Goal: Information Seeking & Learning: Learn about a topic

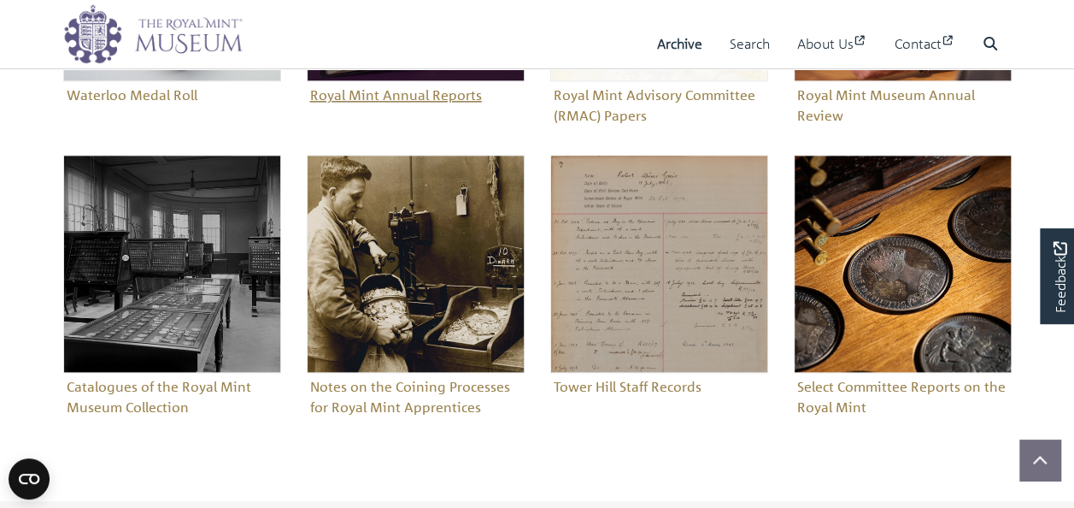
scroll to position [940, 0]
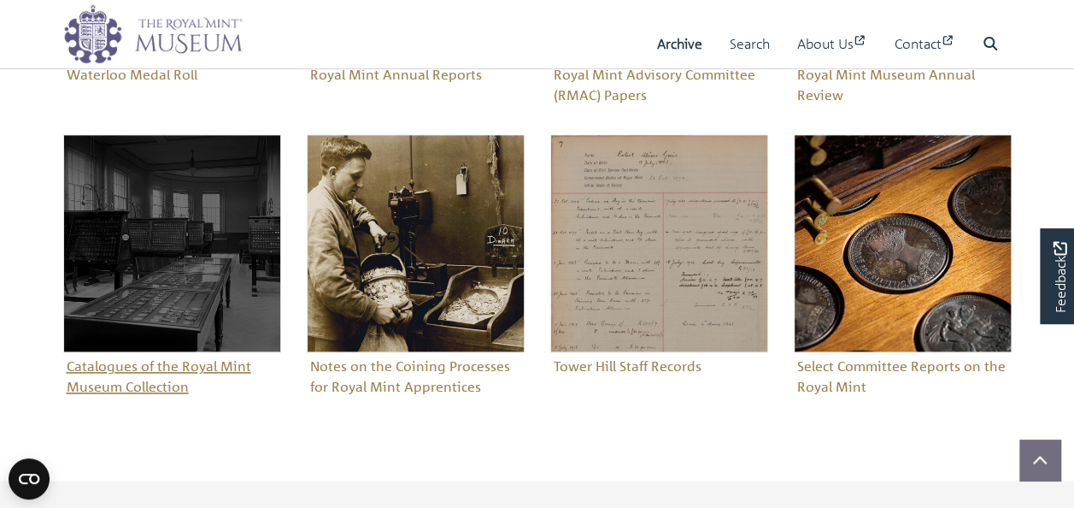
click at [147, 370] on figure "Catalogues of the Royal Mint Museum Collection" at bounding box center [172, 267] width 218 height 266
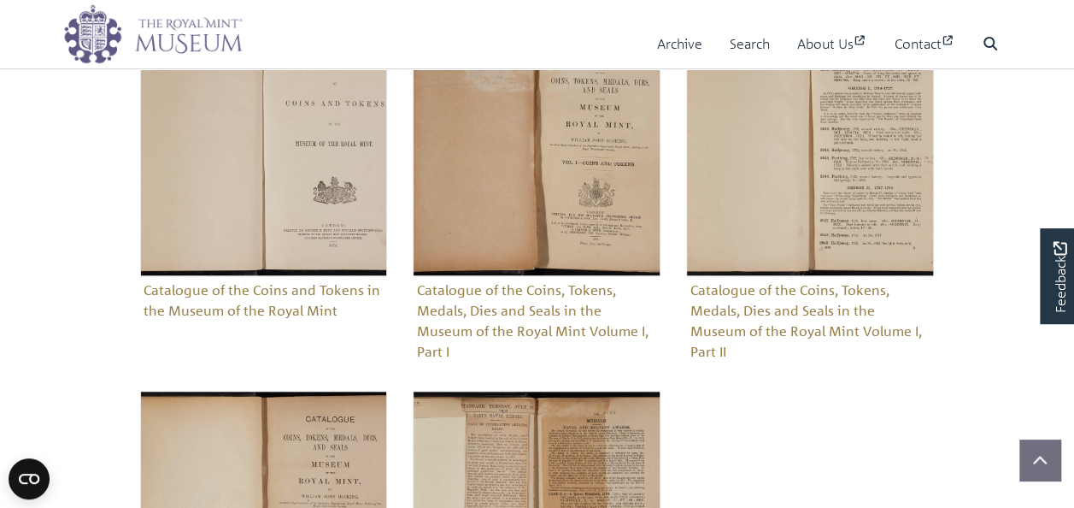
scroll to position [513, 0]
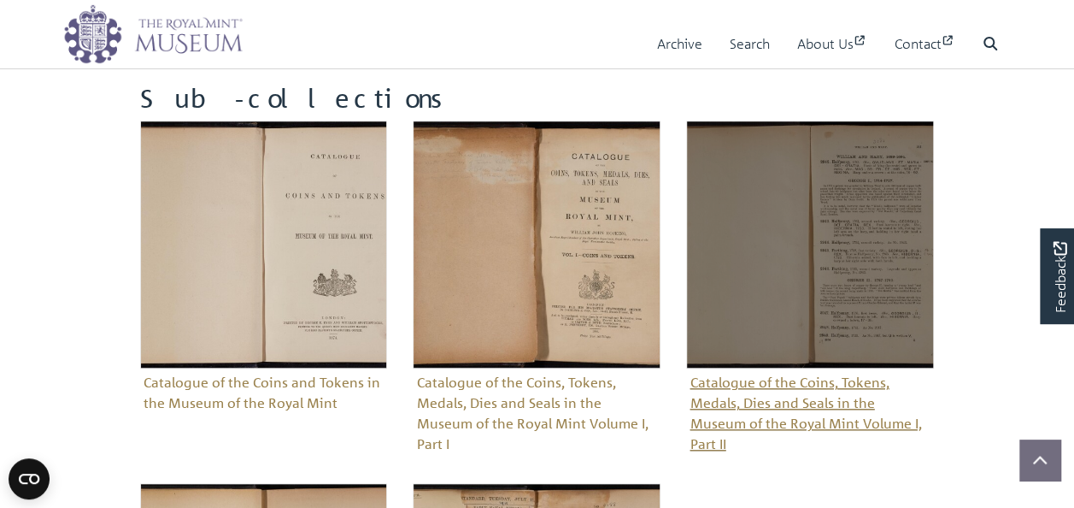
click at [794, 398] on figure "Catalogue of the Coins, Tokens, Medals, Dies and Seals in the Museum of the Roy…" at bounding box center [810, 288] width 248 height 337
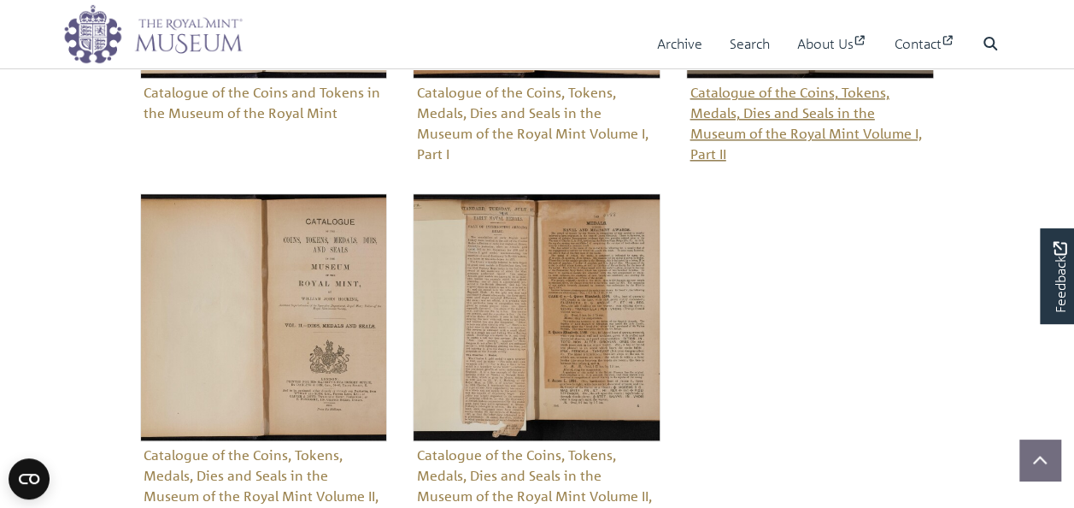
scroll to position [855, 0]
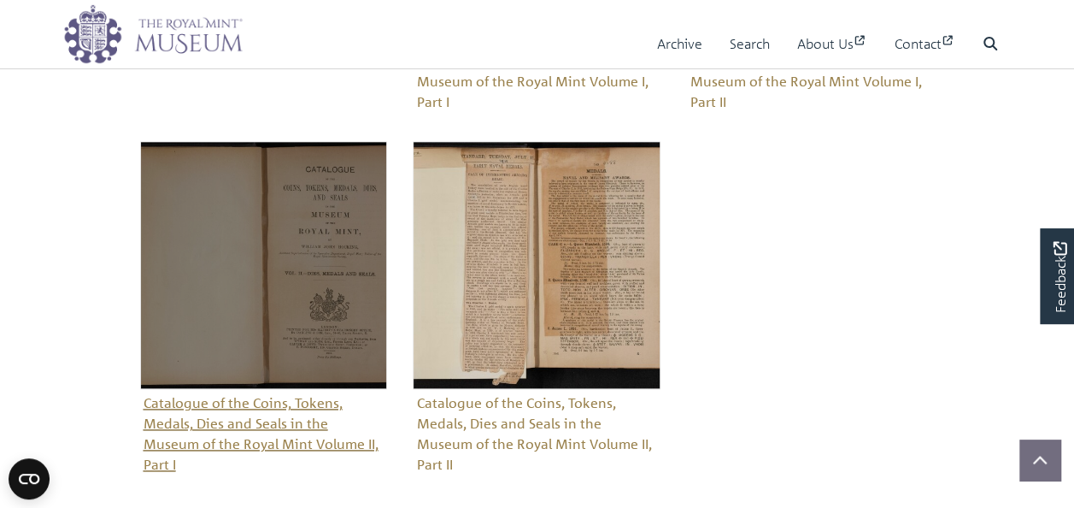
click at [262, 417] on figure "Catalogue of the Coins, Tokens, Medals, Dies and Seals in the Museum of the Roy…" at bounding box center [264, 309] width 248 height 337
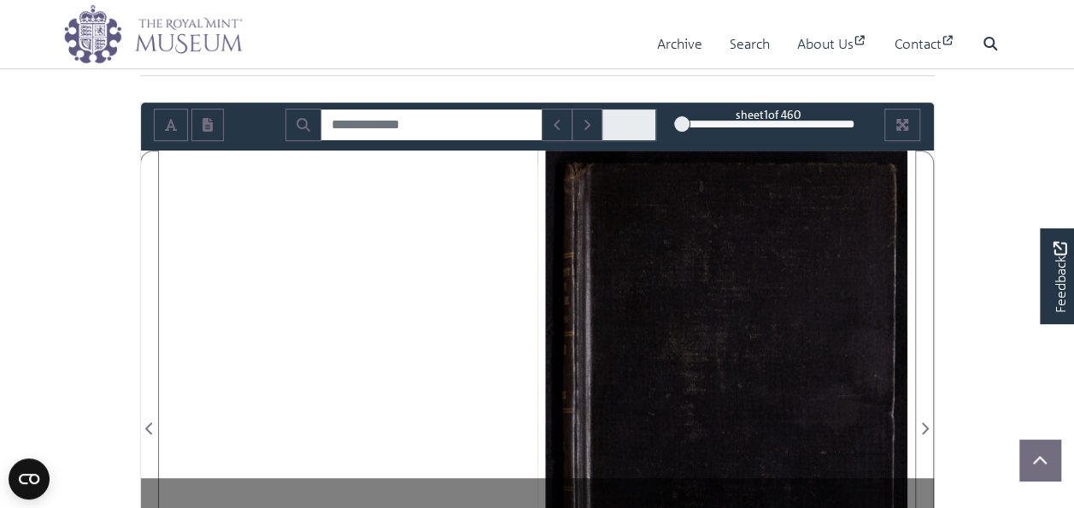
scroll to position [427, 0]
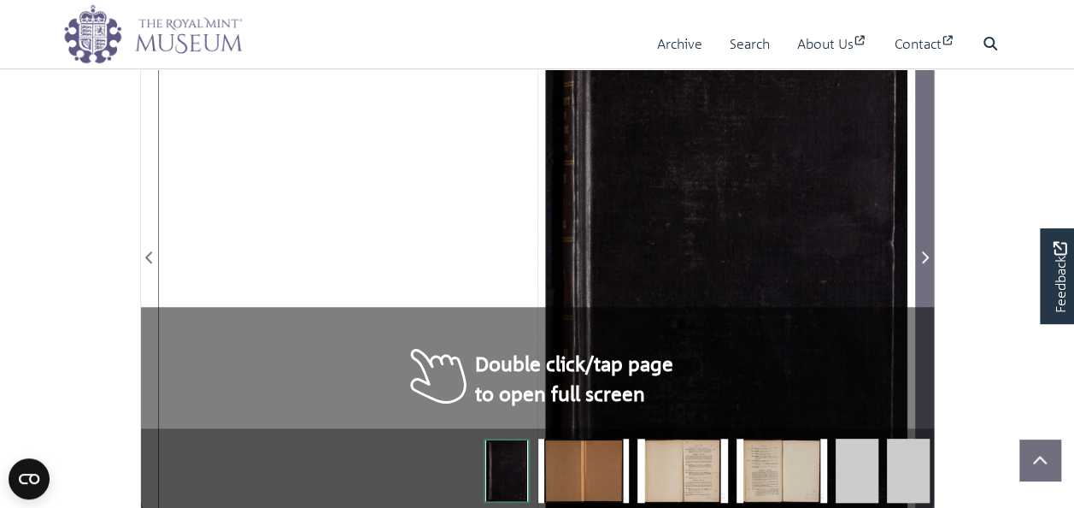
click at [925, 255] on icon "Next Page" at bounding box center [924, 257] width 9 height 14
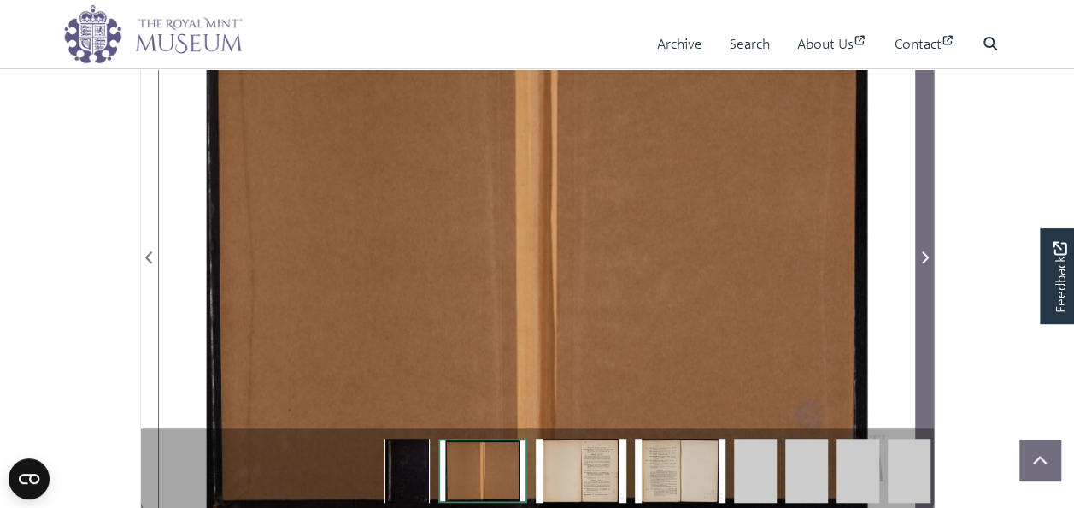
click at [925, 255] on icon "Next Page" at bounding box center [924, 257] width 9 height 14
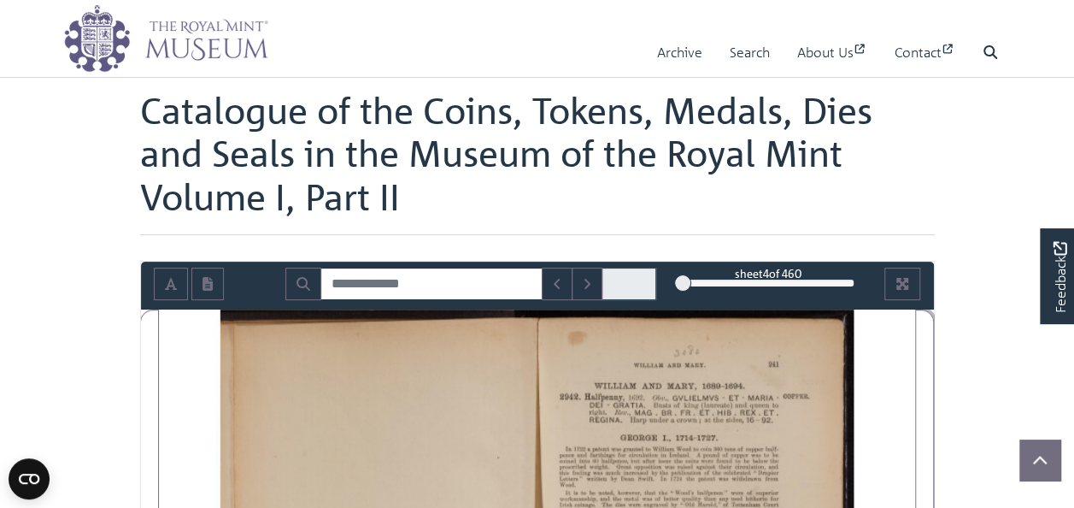
scroll to position [85, 0]
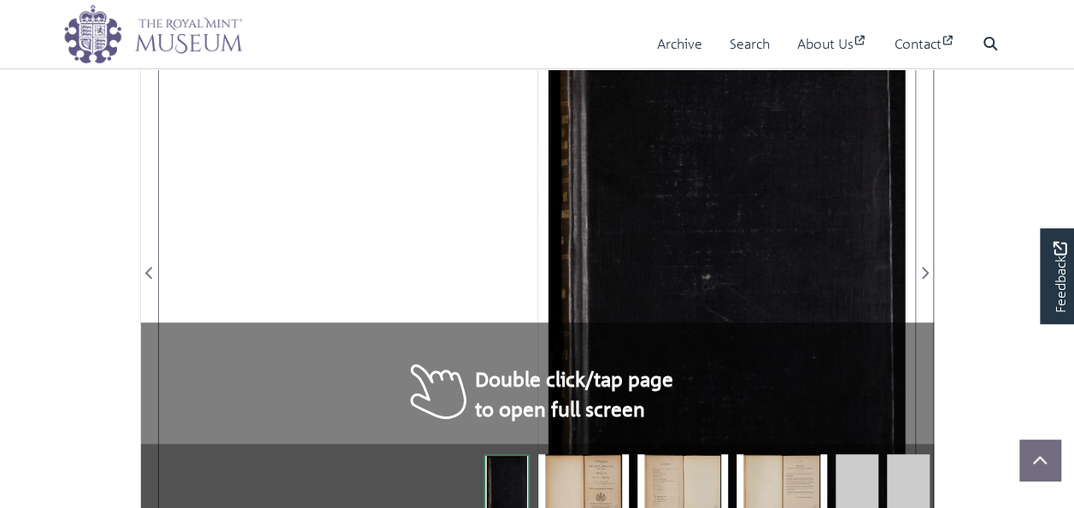
scroll to position [427, 0]
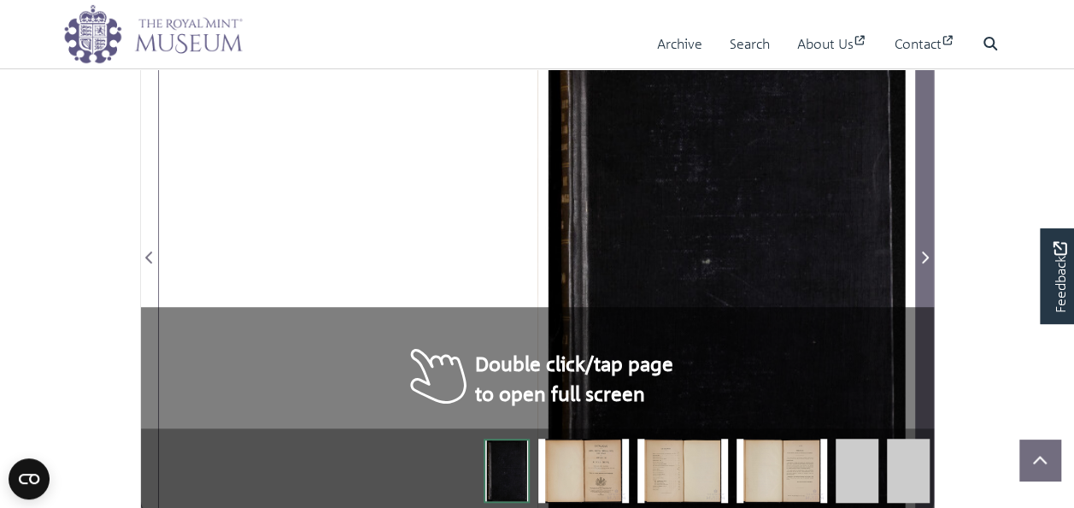
click at [923, 247] on span "Next Page" at bounding box center [924, 257] width 17 height 21
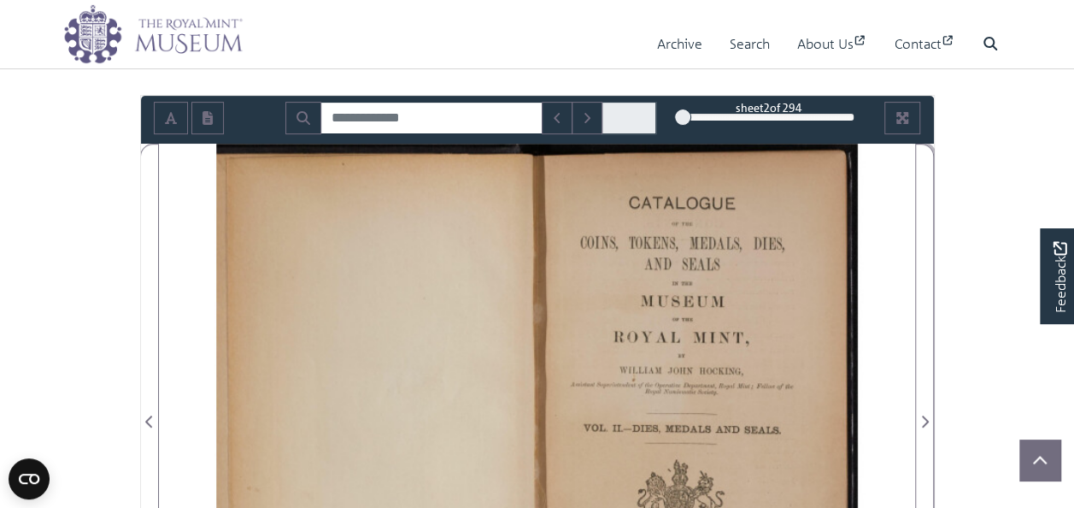
scroll to position [256, 0]
